Goal: Ask a question: Seek information or help from site administrators or community

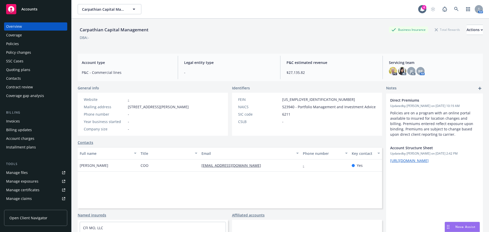
click at [453, 226] on div "Nova Assist" at bounding box center [465, 227] width 28 height 4
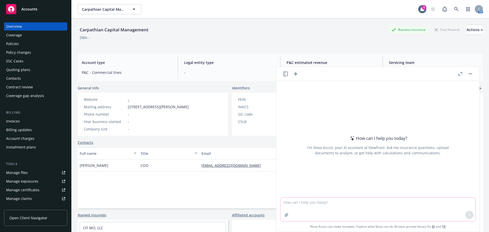
click at [331, 206] on textarea at bounding box center [377, 209] width 195 height 23
type textarea "clerical class code number for FL and [GEOGRAPHIC_DATA]? equivalent to 8810 in …"
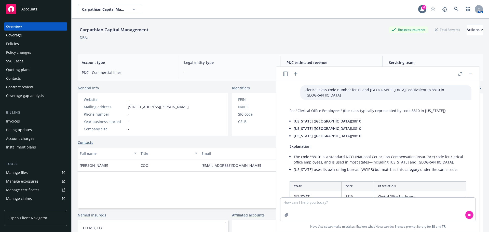
click at [338, 119] on li "[US_STATE] ([GEOGRAPHIC_DATA]): 8810" at bounding box center [380, 120] width 173 height 7
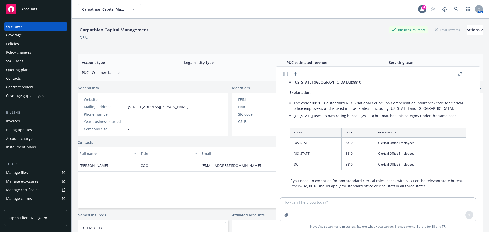
scroll to position [54, 0]
